Goal: Transaction & Acquisition: Purchase product/service

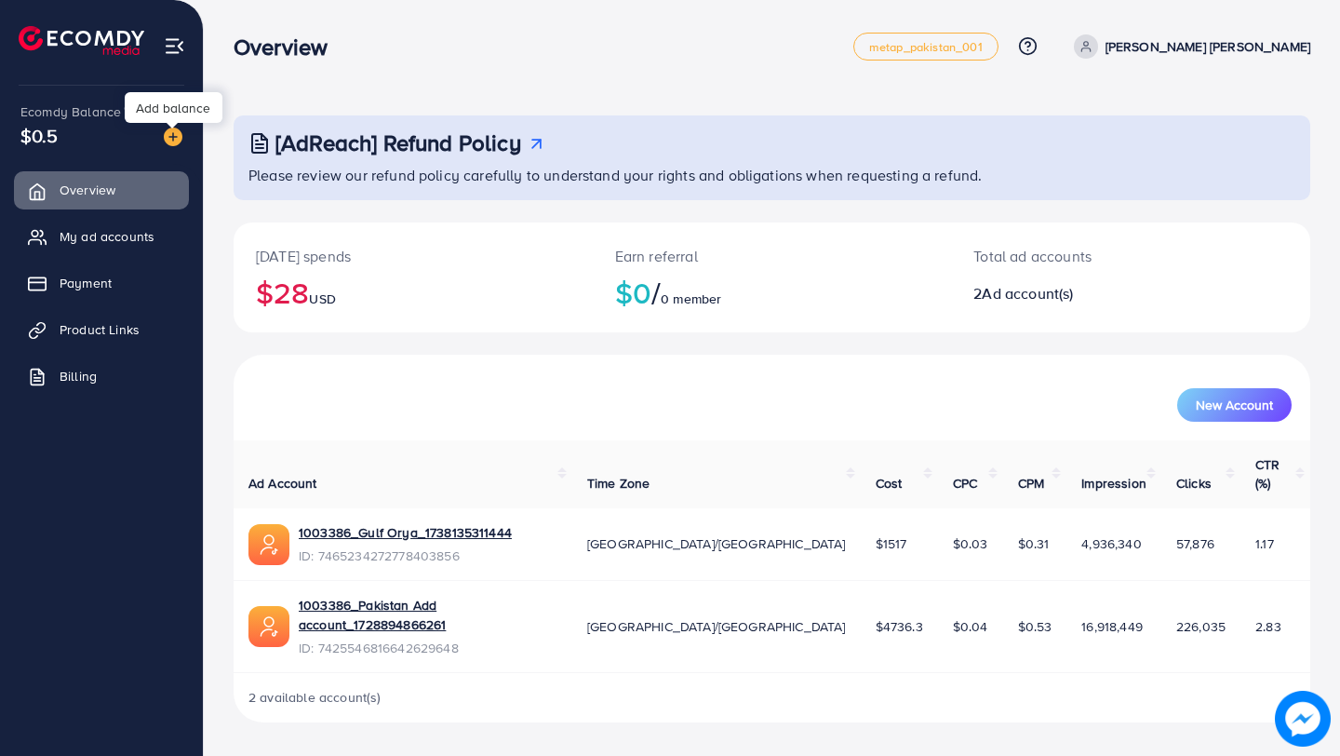
click at [174, 138] on img at bounding box center [173, 136] width 19 height 19
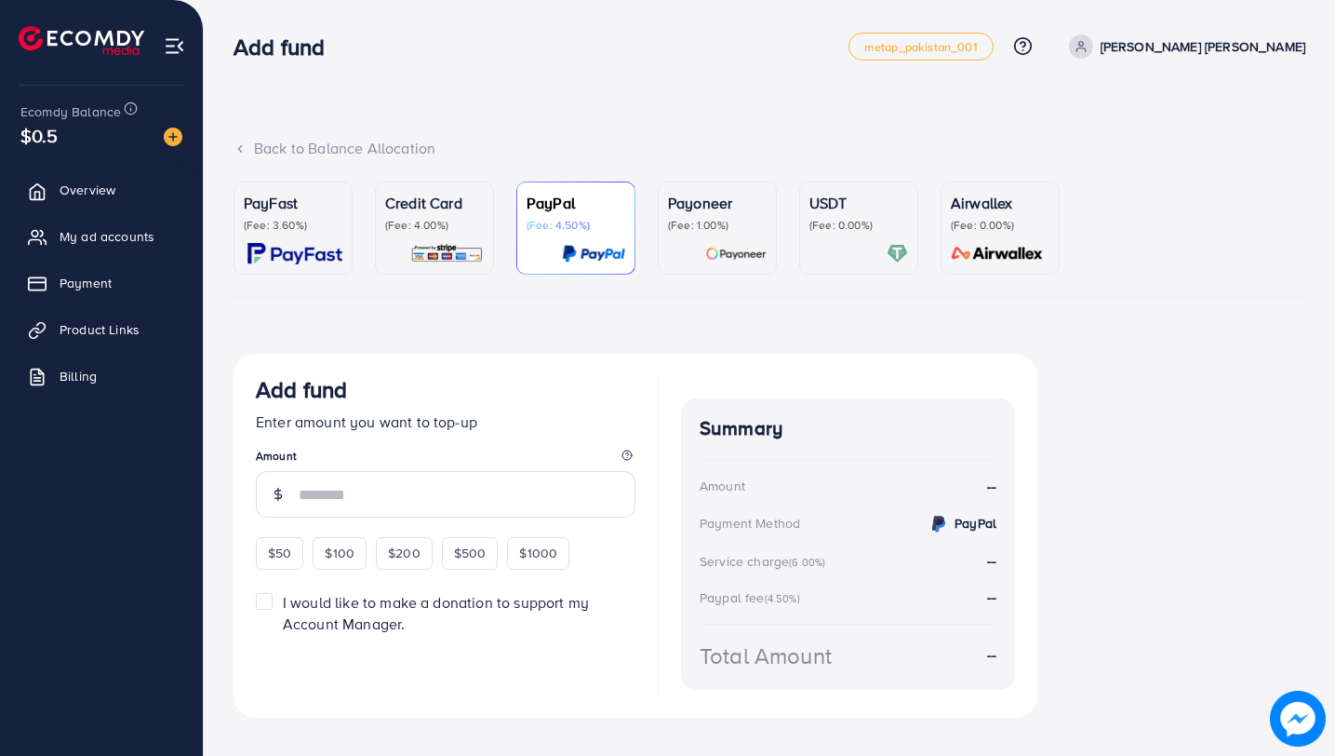
click at [445, 232] on p "(Fee: 4.00%)" at bounding box center [434, 225] width 99 height 15
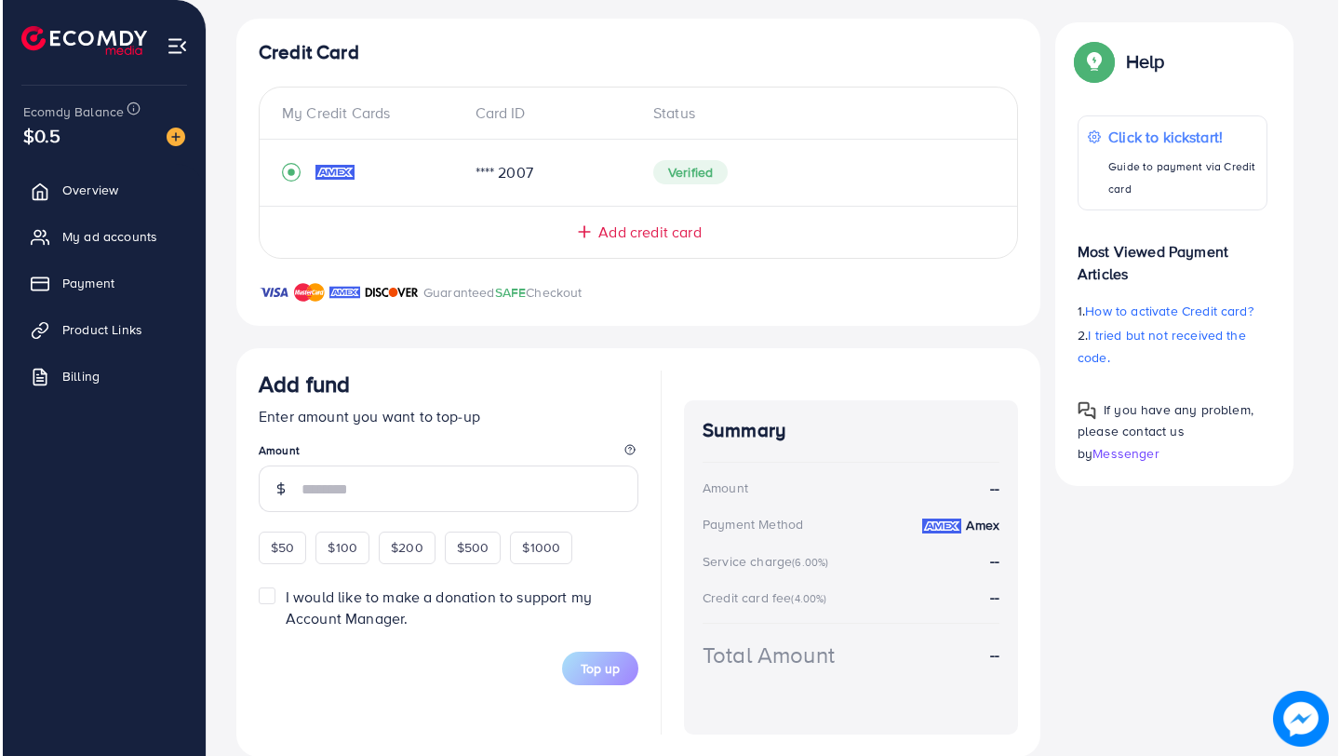
scroll to position [366, 0]
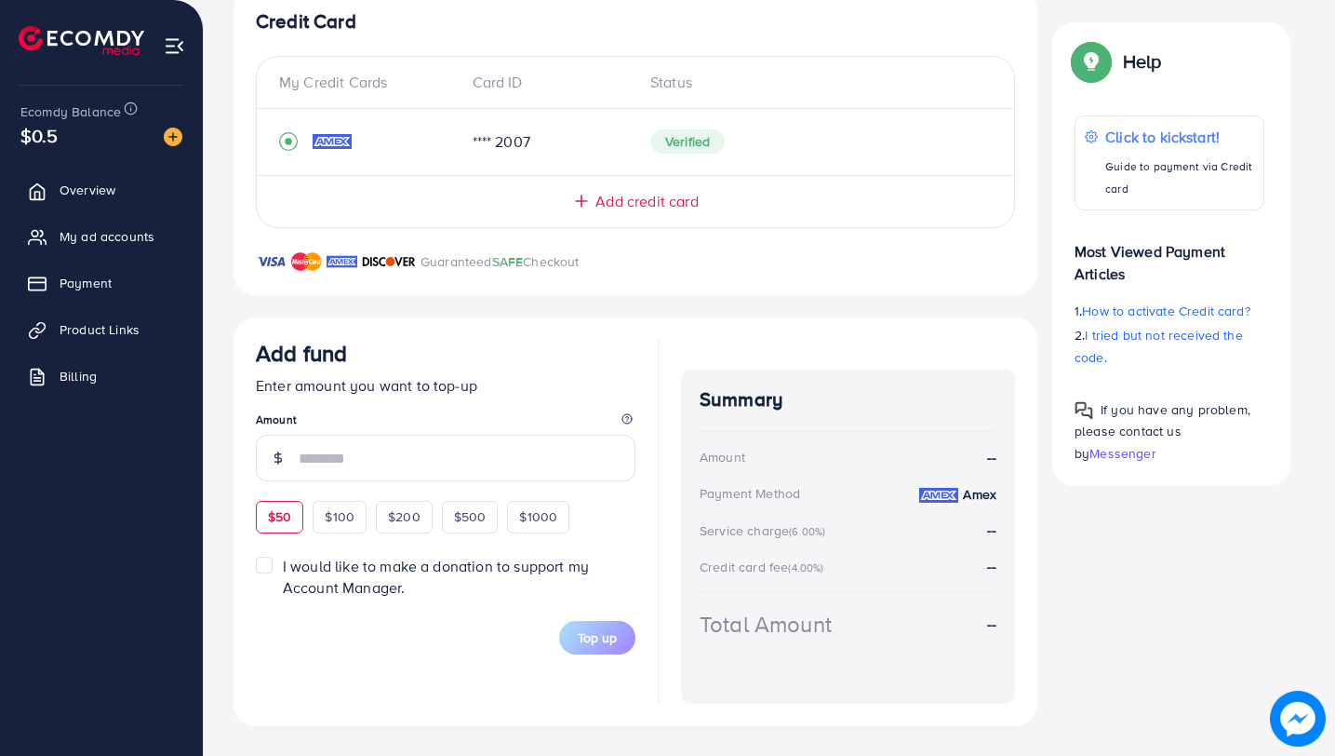
click at [285, 515] on span "$50" at bounding box center [279, 516] width 23 height 19
type input "**"
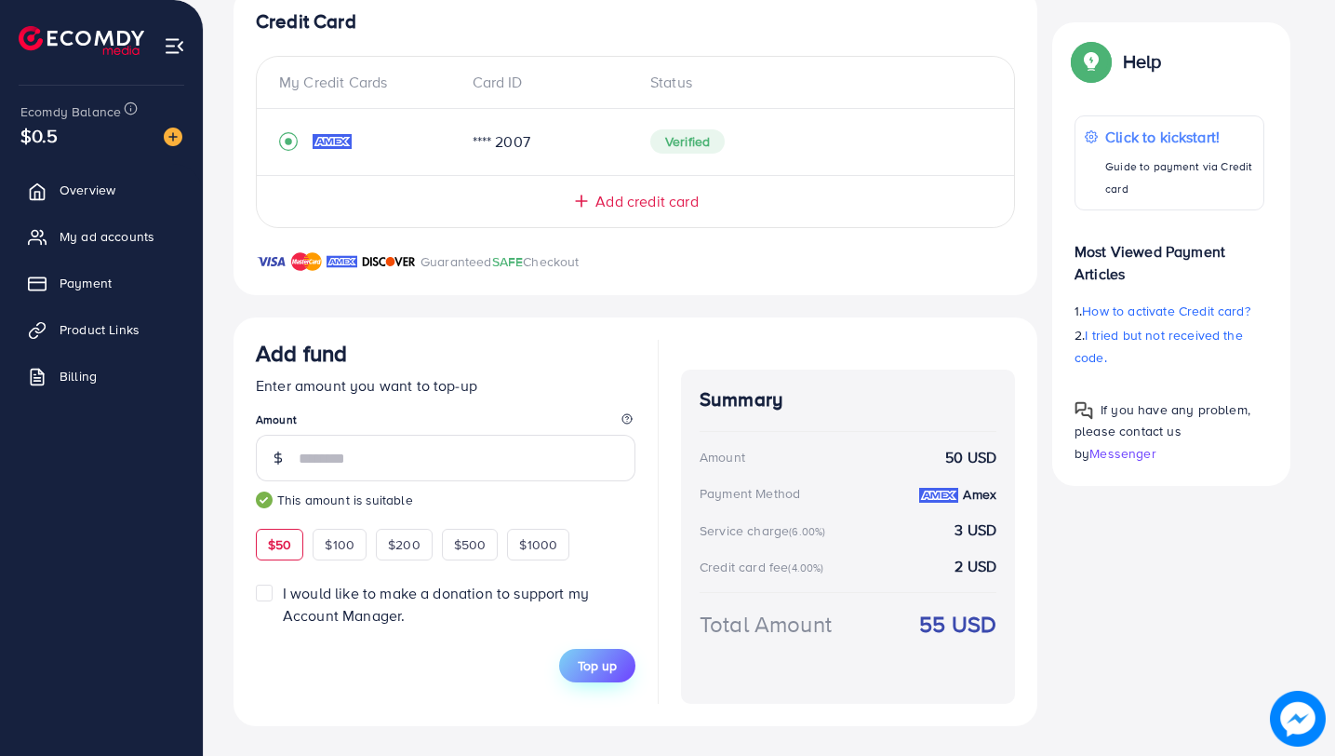
click at [604, 665] on span "Top up" at bounding box center [597, 665] width 39 height 19
click at [725, 395] on h4 "Summary" at bounding box center [848, 399] width 297 height 23
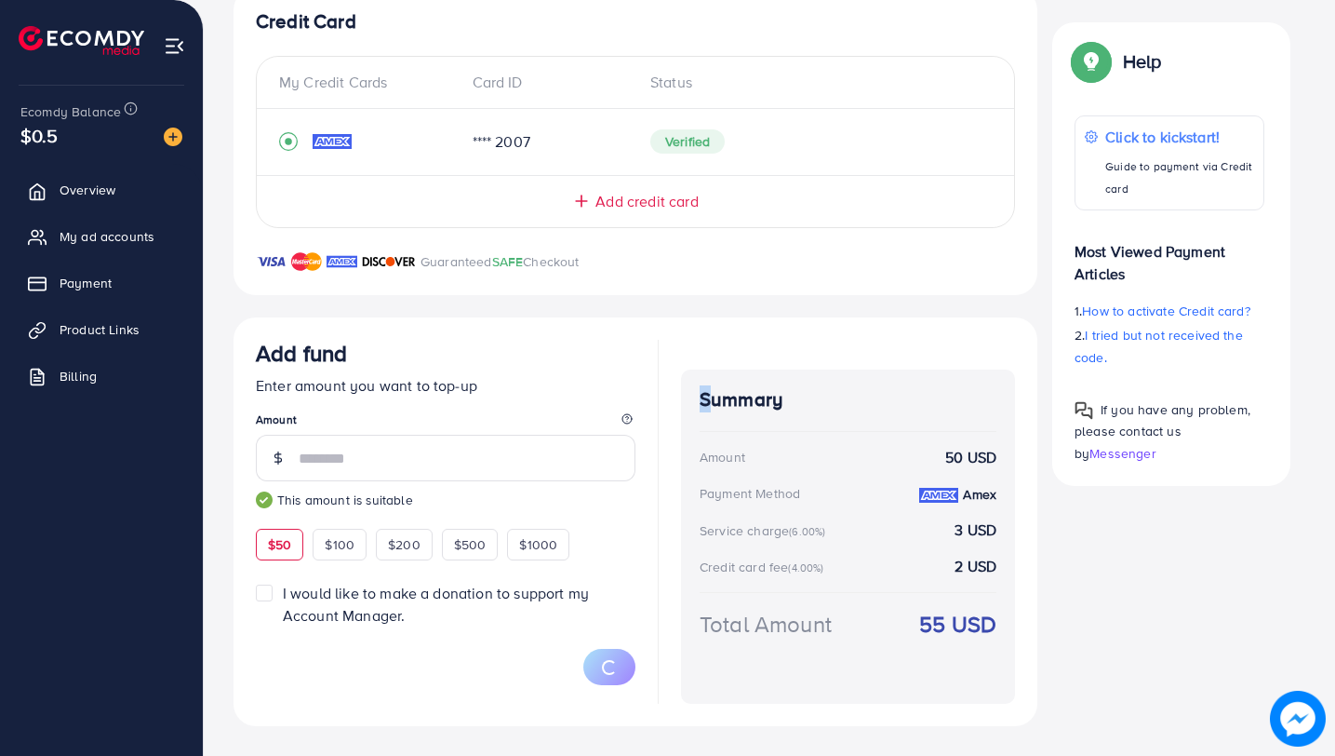
click at [725, 395] on h4 "Summary" at bounding box center [848, 399] width 297 height 23
click at [440, 259] on p "Guaranteed SAFE Checkout" at bounding box center [500, 261] width 159 height 22
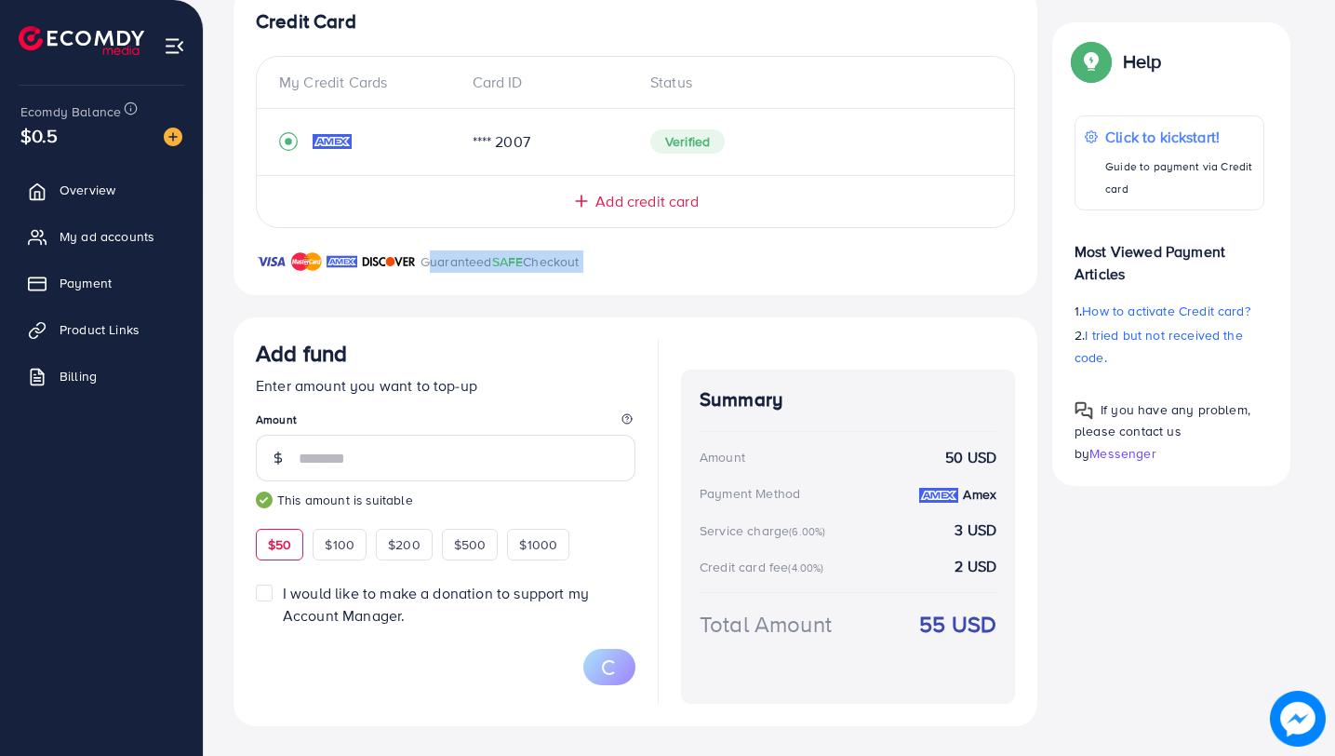
click at [440, 259] on p "Guaranteed SAFE Checkout" at bounding box center [500, 261] width 159 height 22
